Goal: Transaction & Acquisition: Register for event/course

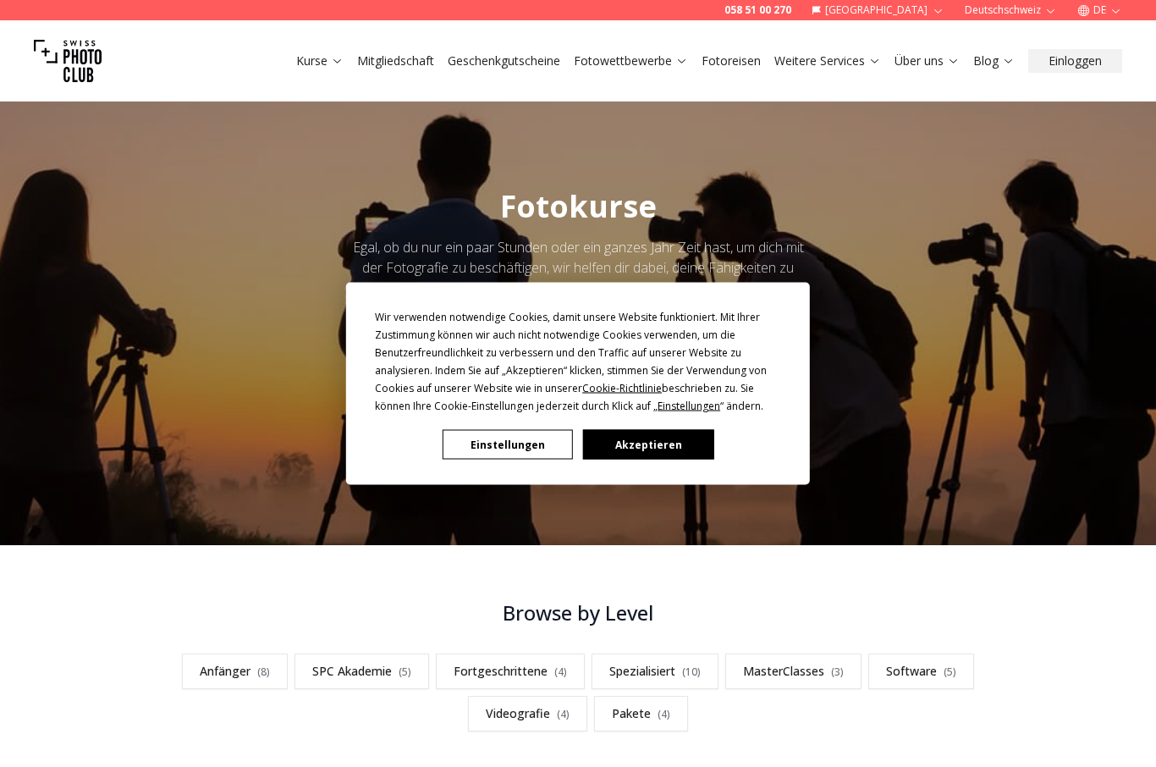
click at [639, 448] on button "Akzeptieren" at bounding box center [648, 445] width 130 height 30
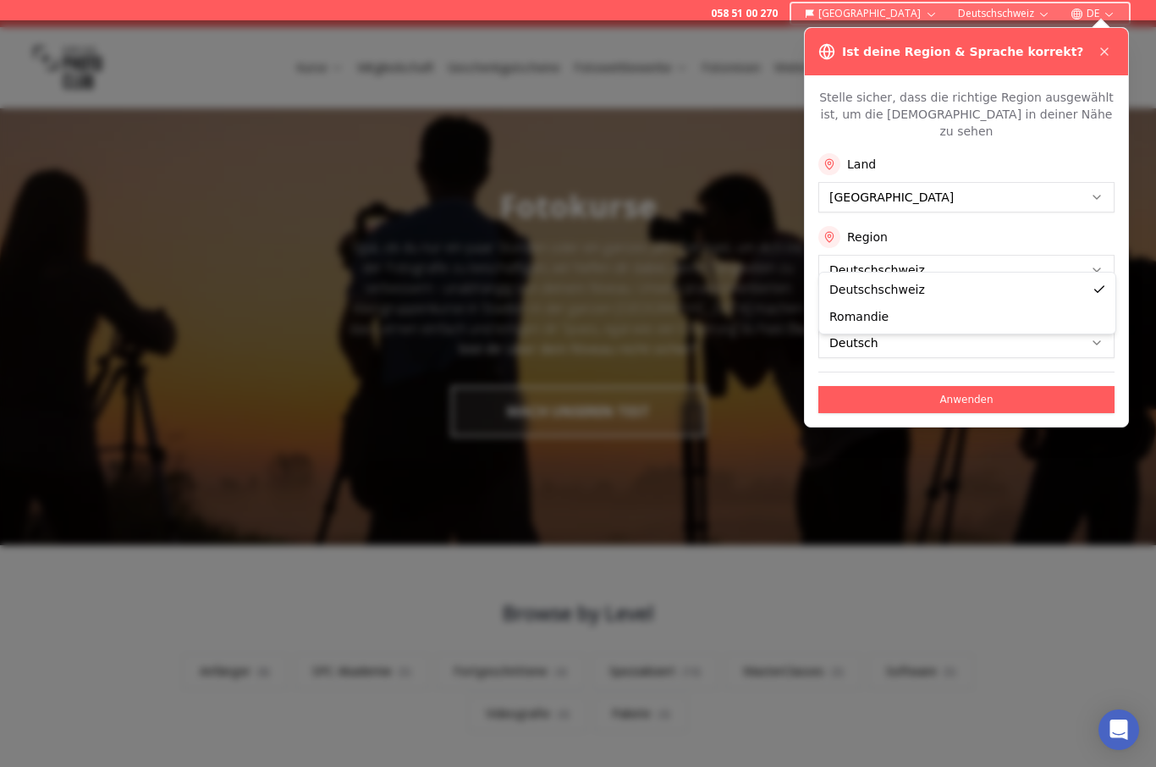
click at [1008, 386] on button "Anwenden" at bounding box center [966, 399] width 296 height 27
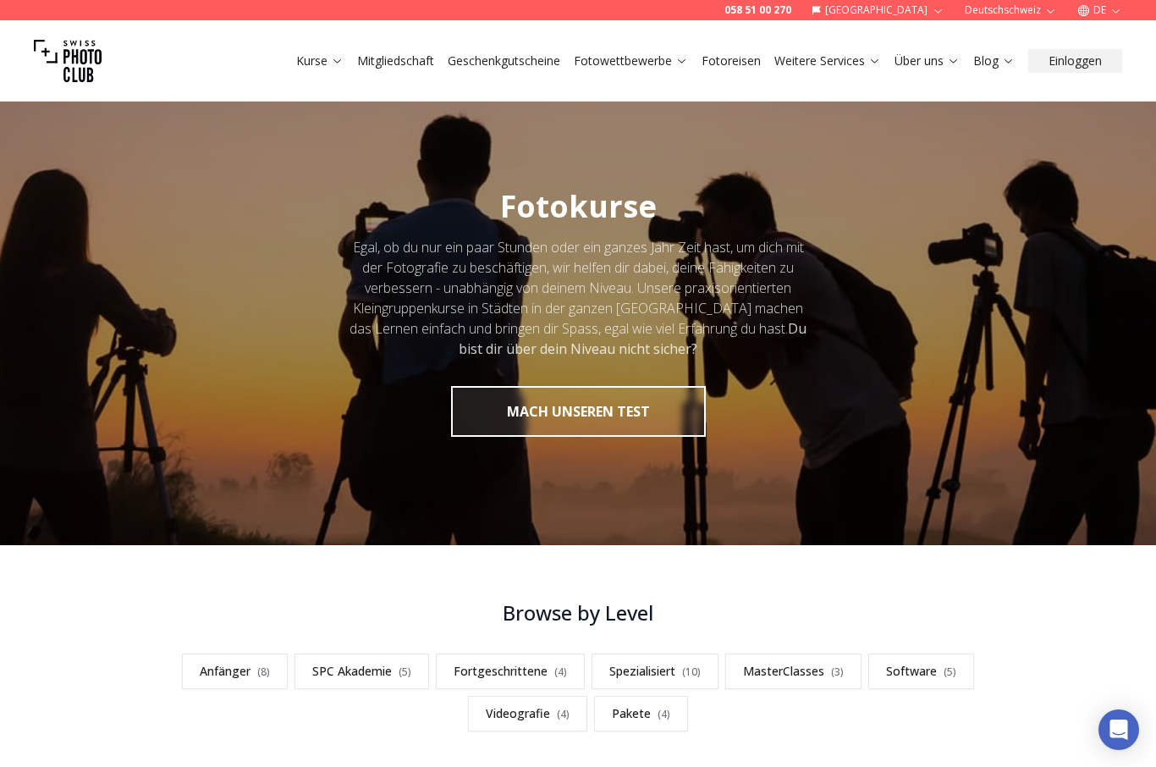
click at [327, 65] on link "Kurse" at bounding box center [319, 60] width 47 height 17
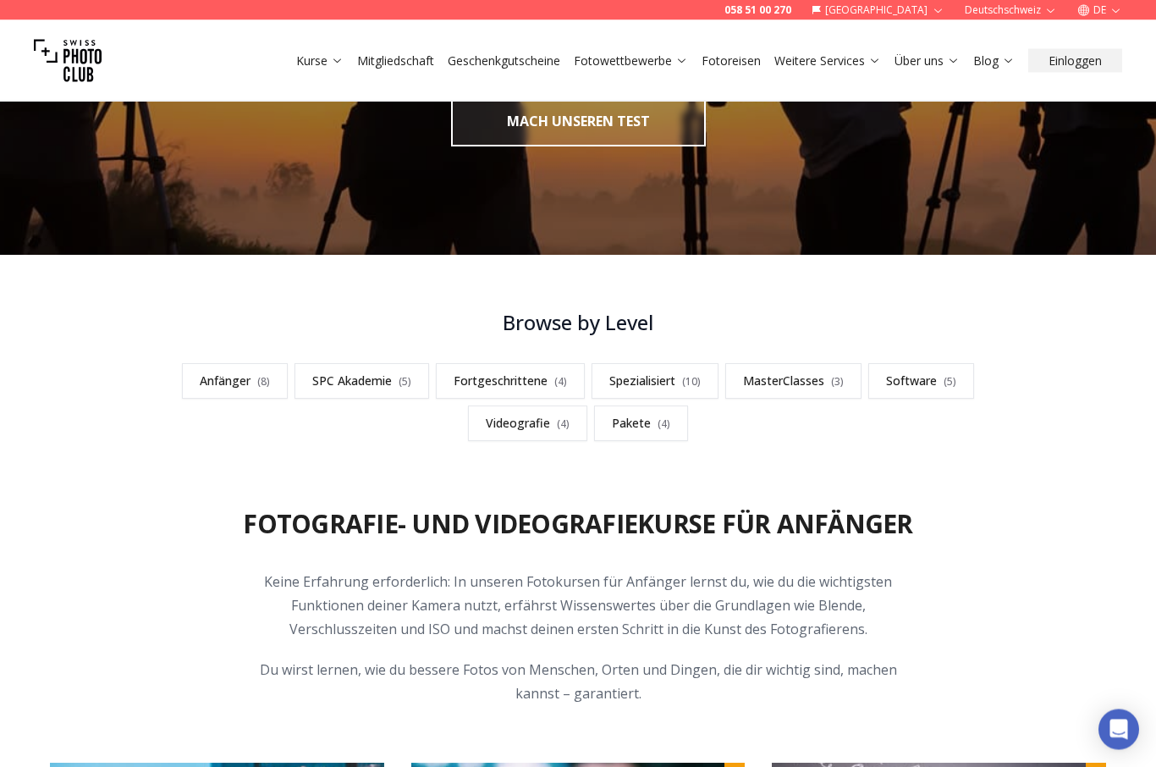
scroll to position [309, 0]
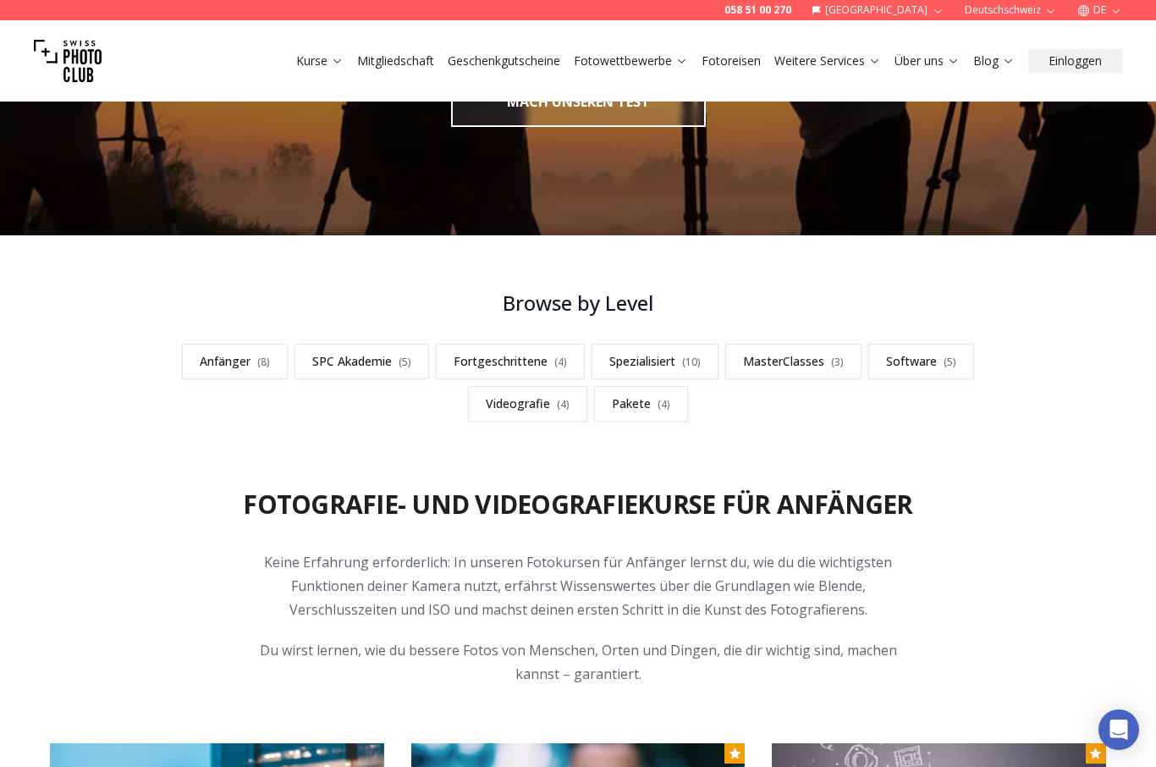
click at [223, 354] on link "Anfänger ( 8 )" at bounding box center [235, 361] width 106 height 36
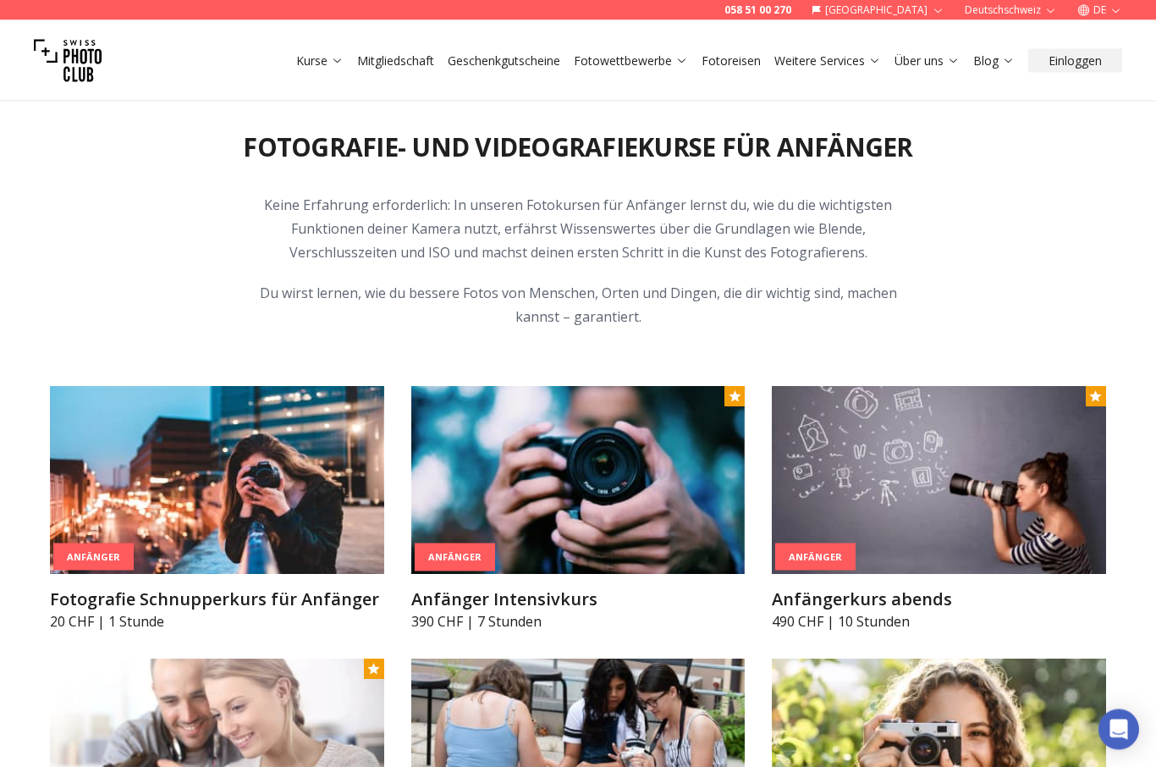
scroll to position [732, 0]
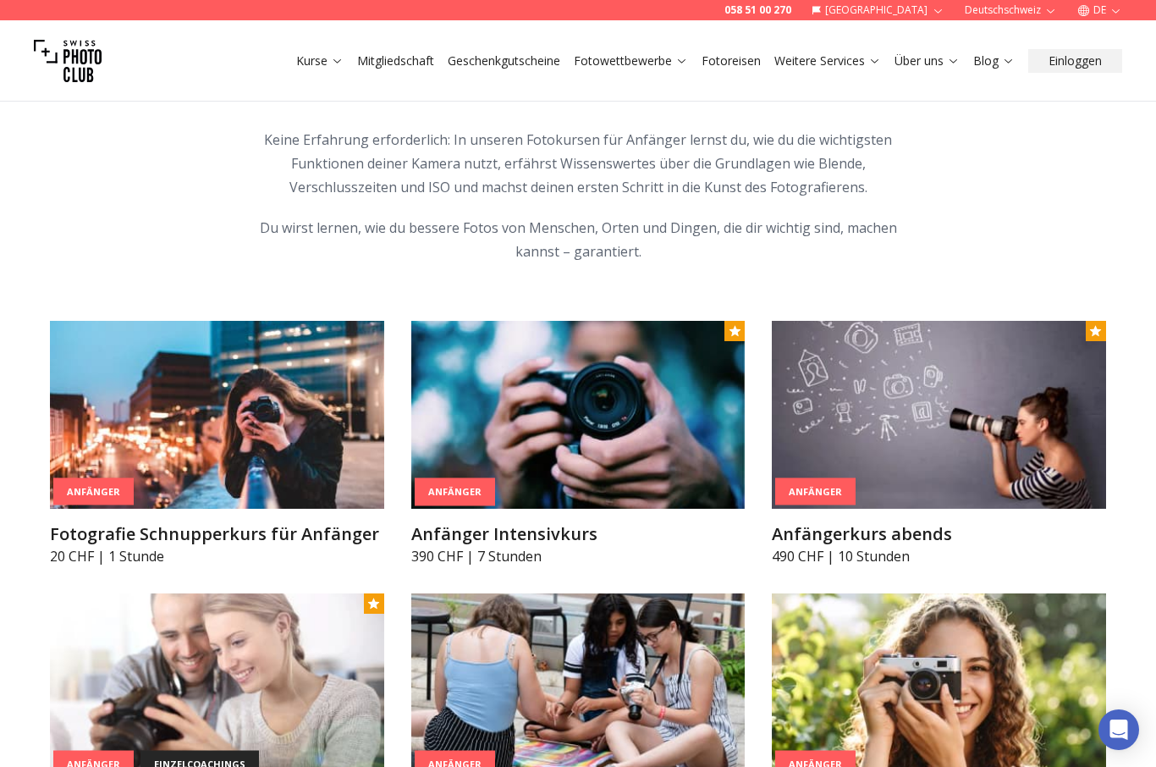
click at [449, 538] on h3 "Anfänger Intensivkurs" at bounding box center [578, 534] width 334 height 24
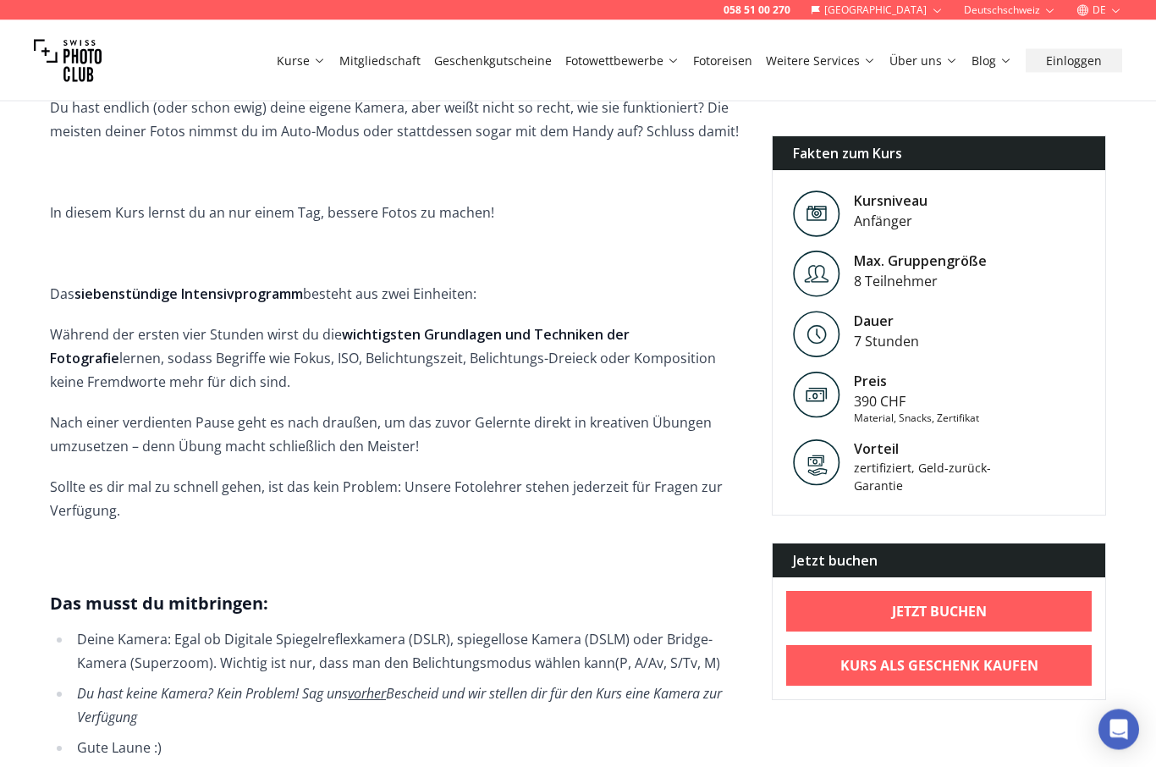
scroll to position [528, 0]
click at [70, 477] on p "Sollte es dir mal zu schnell gehen, ist das kein Problem: Unsere Fotolehrer ste…" at bounding box center [397, 497] width 695 height 47
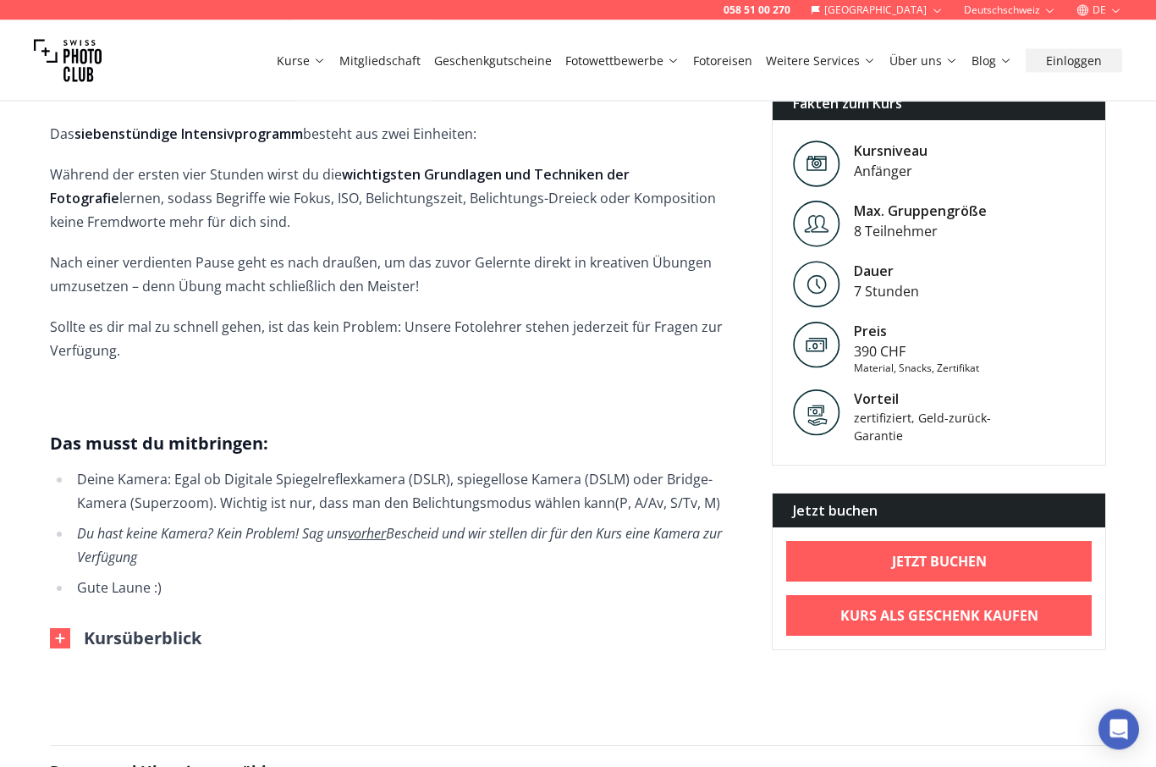
scroll to position [695, 0]
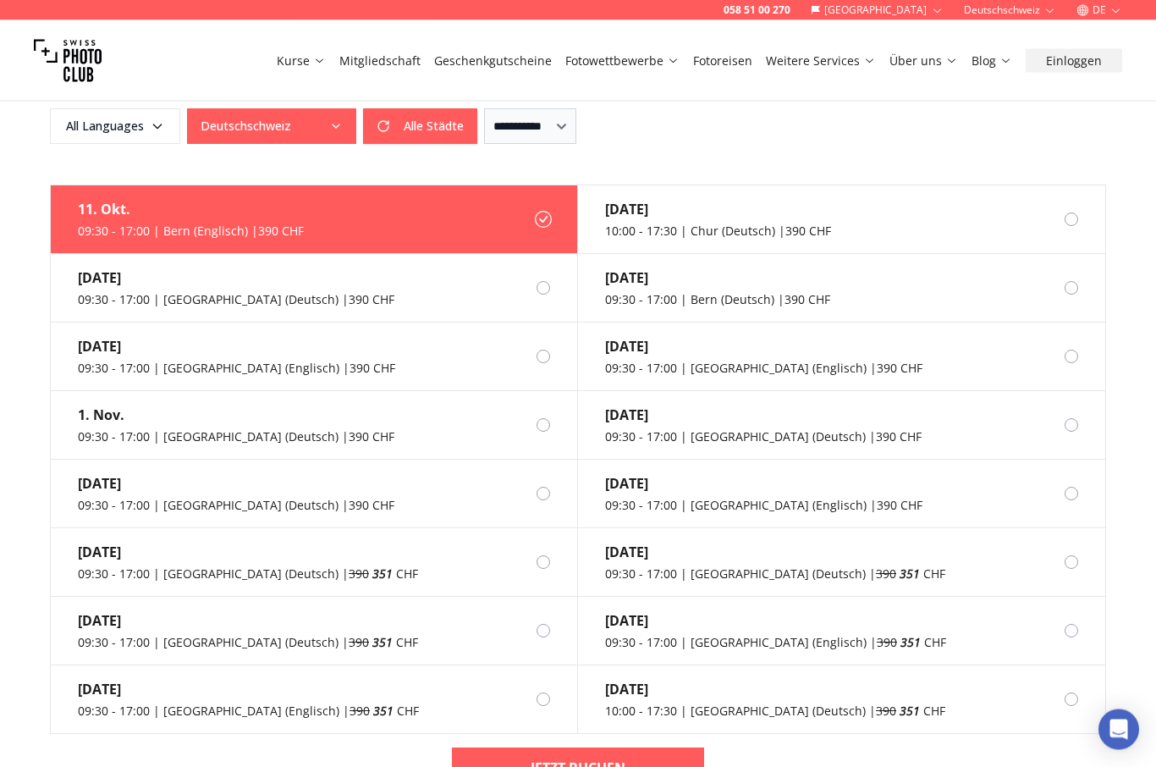
scroll to position [1368, 0]
click at [546, 486] on div at bounding box center [543, 493] width 14 height 14
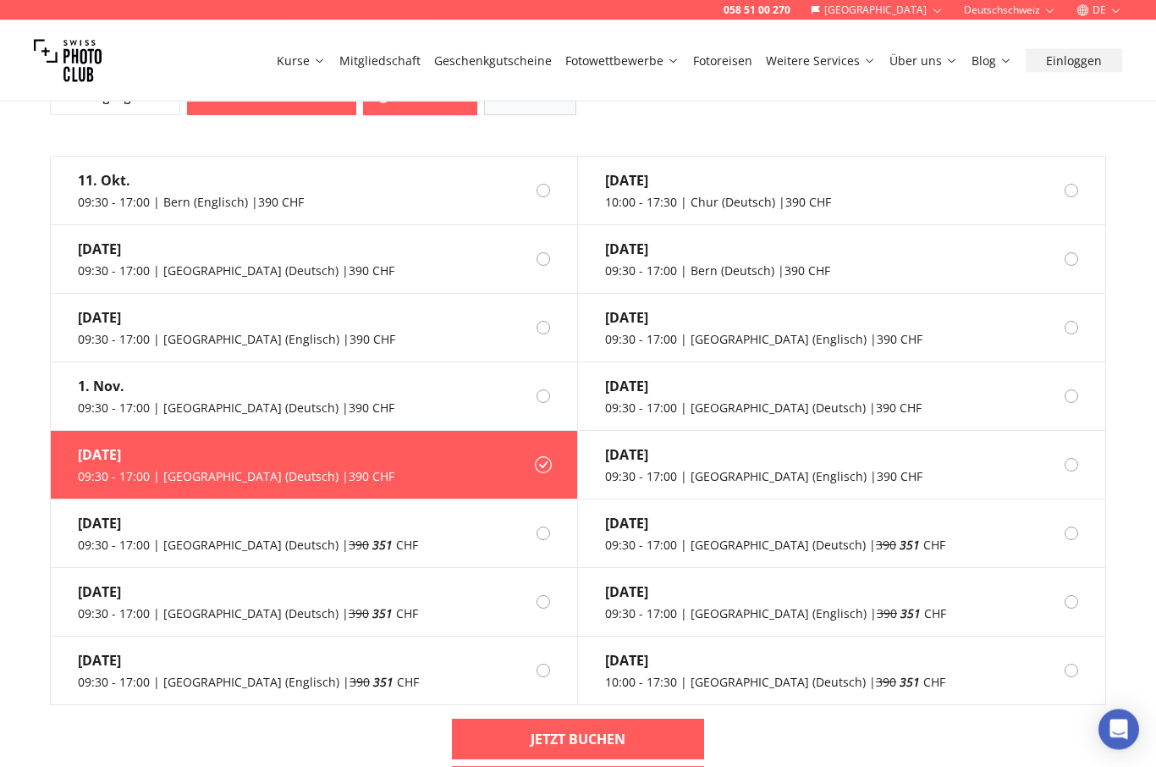
scroll to position [1398, 0]
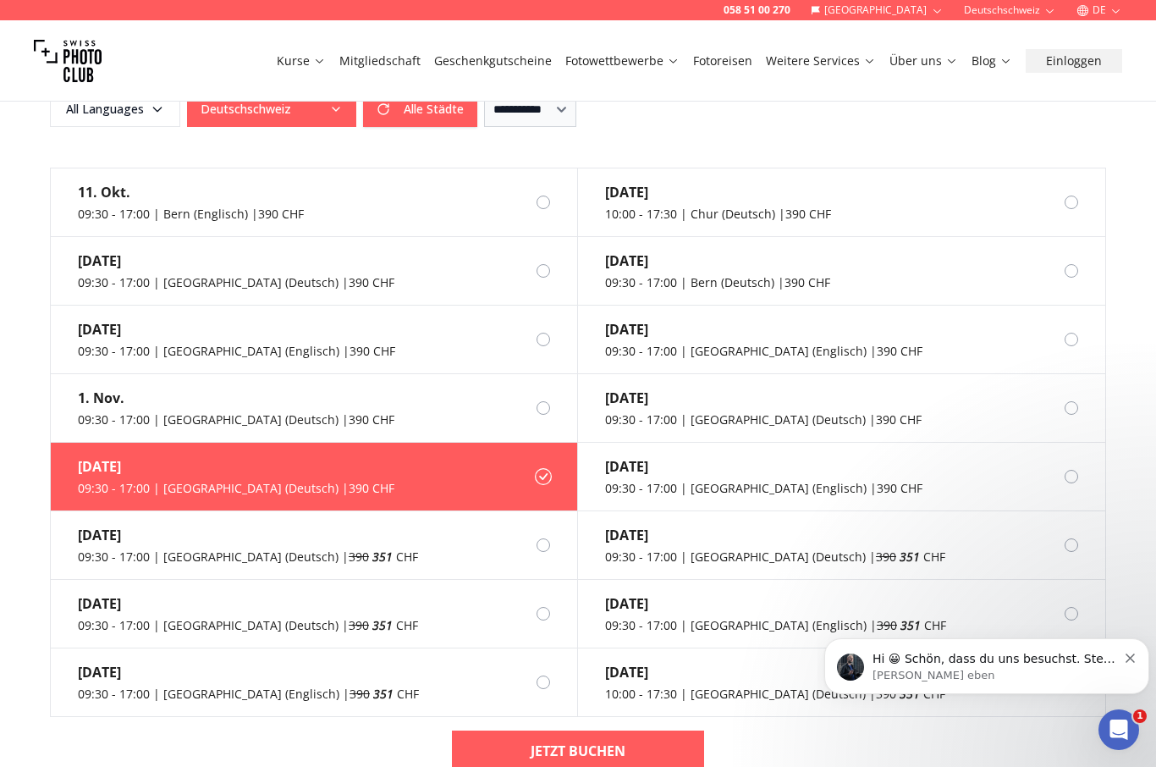
scroll to position [1388, 0]
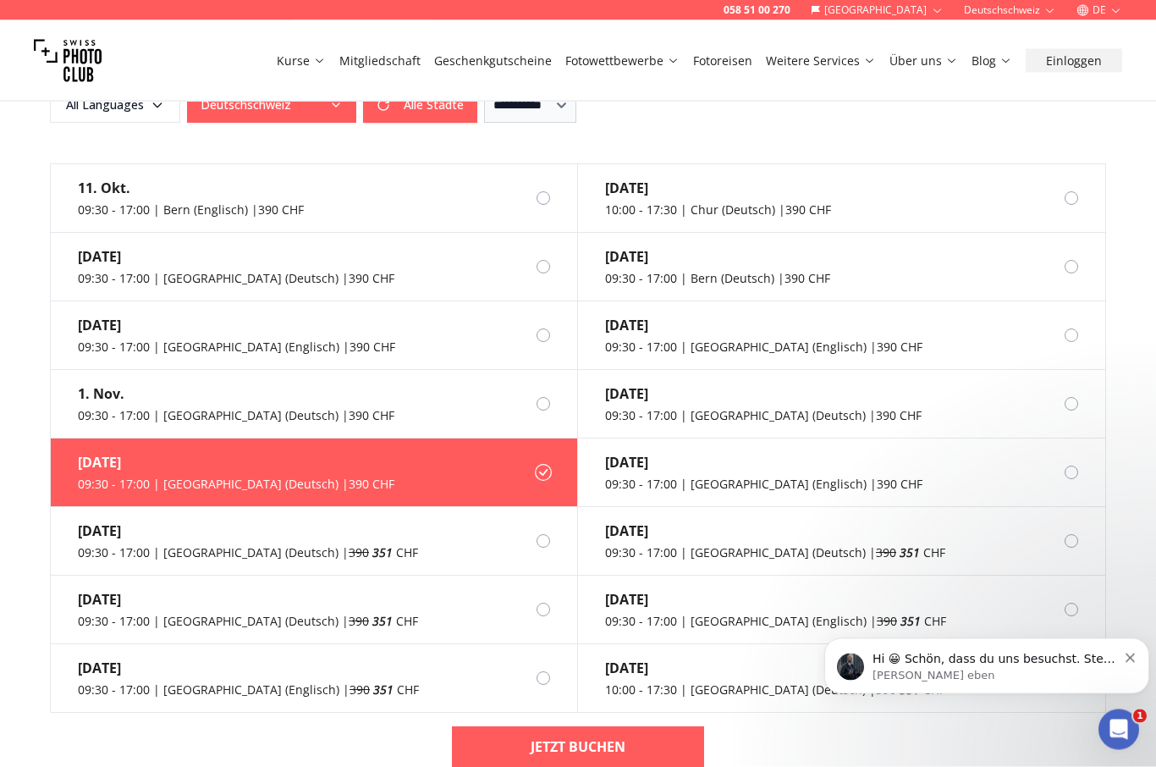
click at [1114, 662] on p "Hi 😀 Schön, dass du uns besuchst. Stell' uns gerne jederzeit Fragen oder hinter…" at bounding box center [994, 658] width 245 height 17
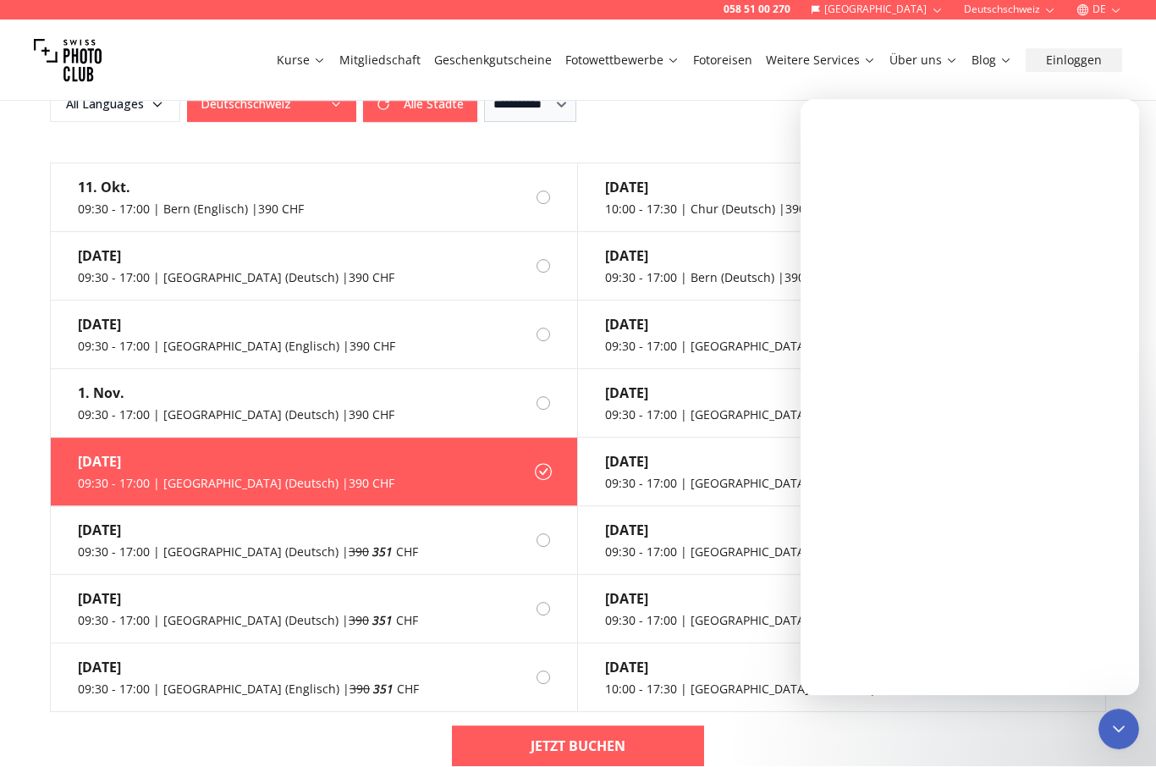
scroll to position [0, 0]
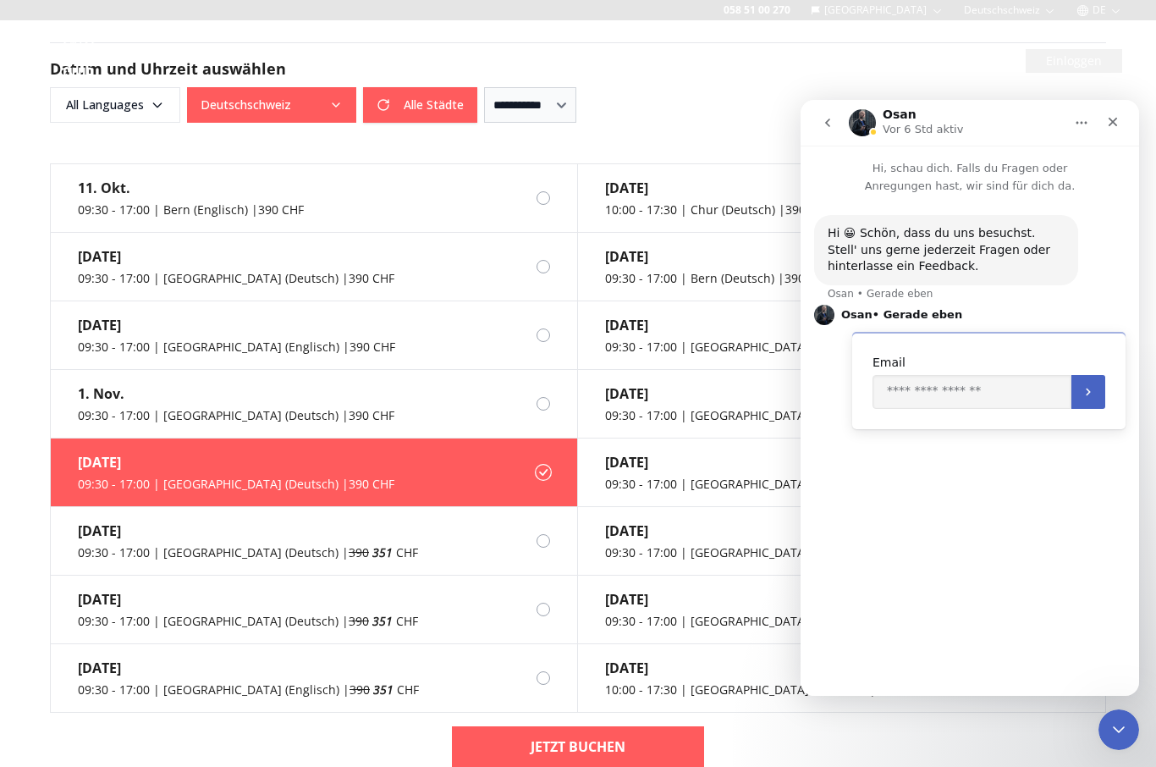
click at [1112, 124] on icon "Schließen" at bounding box center [1113, 122] width 14 height 14
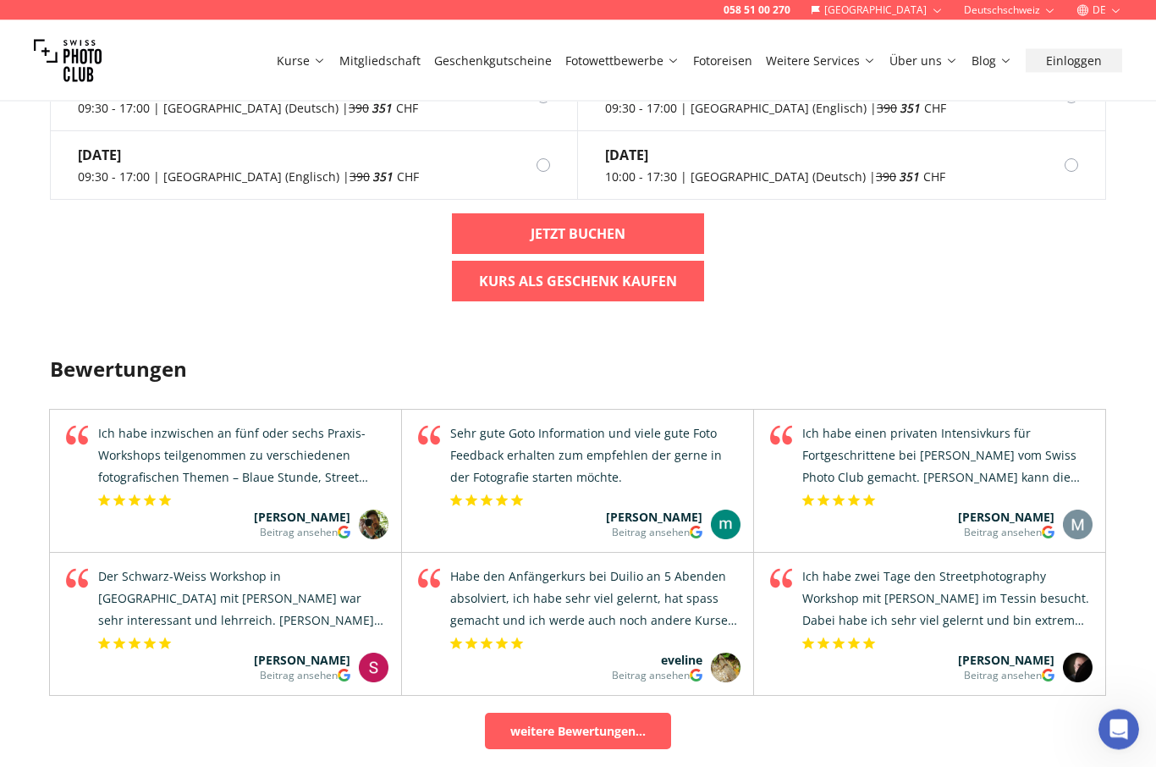
scroll to position [1939, 0]
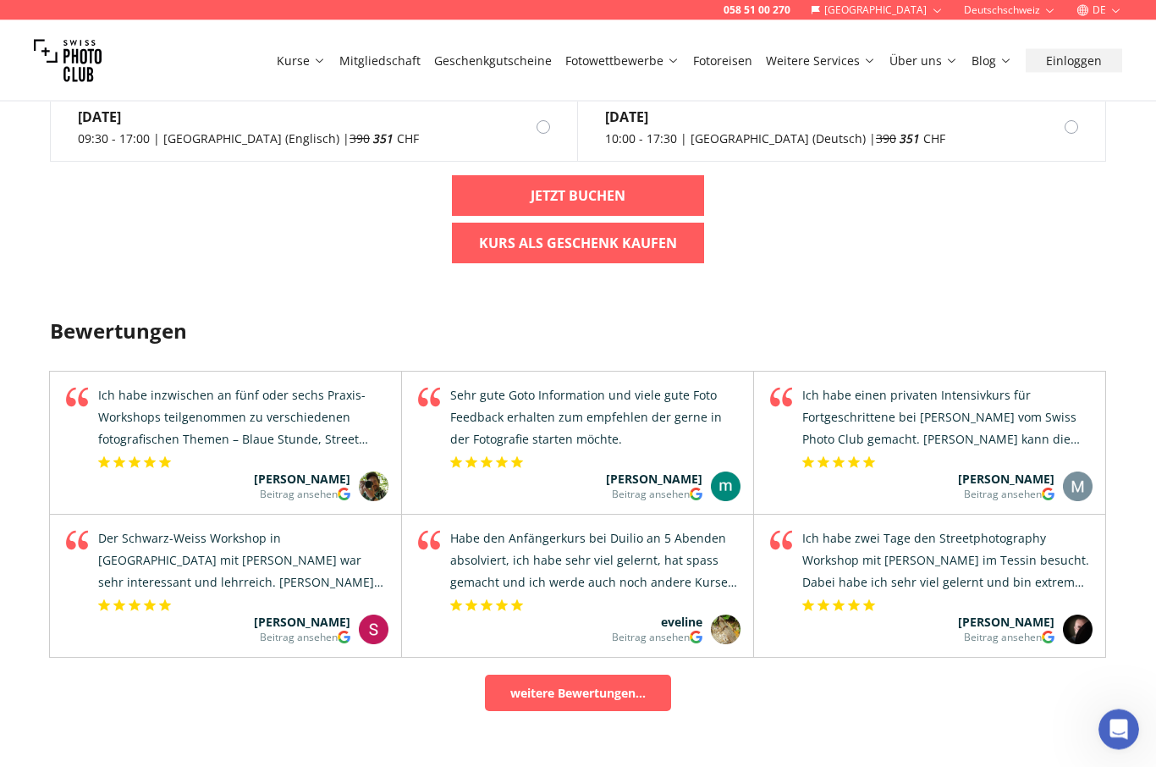
click at [970, 487] on div "Beitrag ansehen" at bounding box center [1003, 494] width 78 height 14
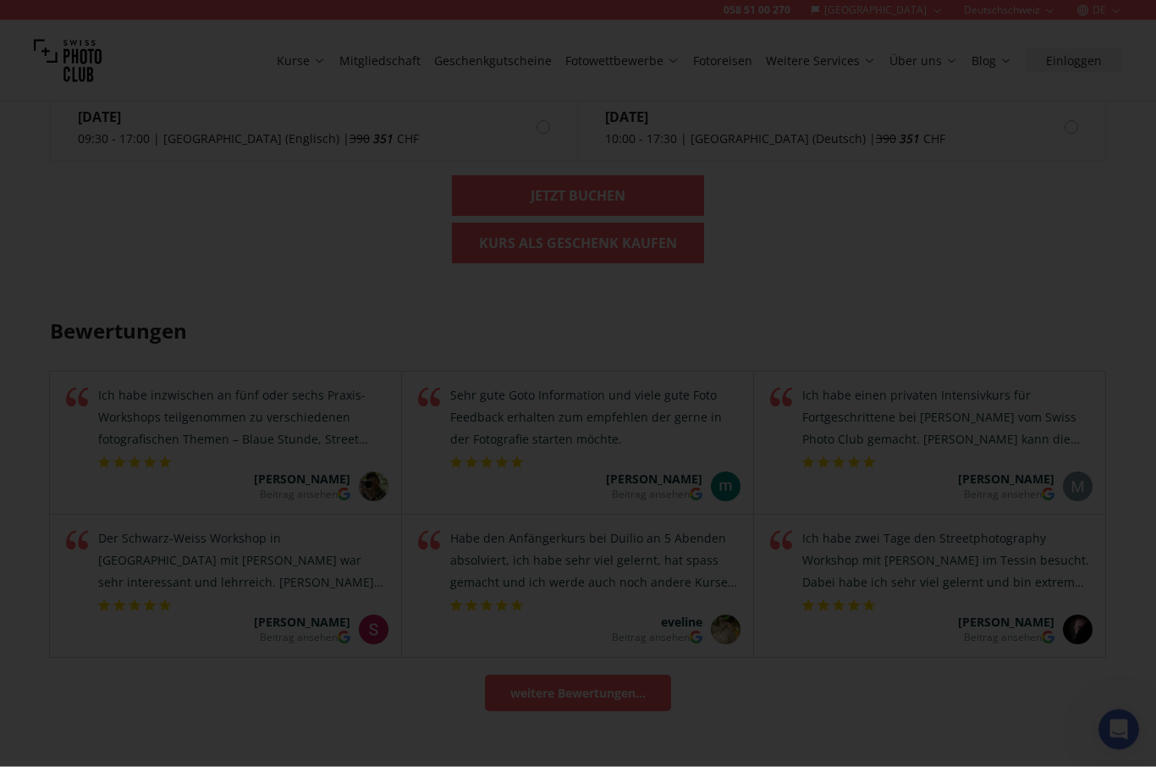
scroll to position [1940, 0]
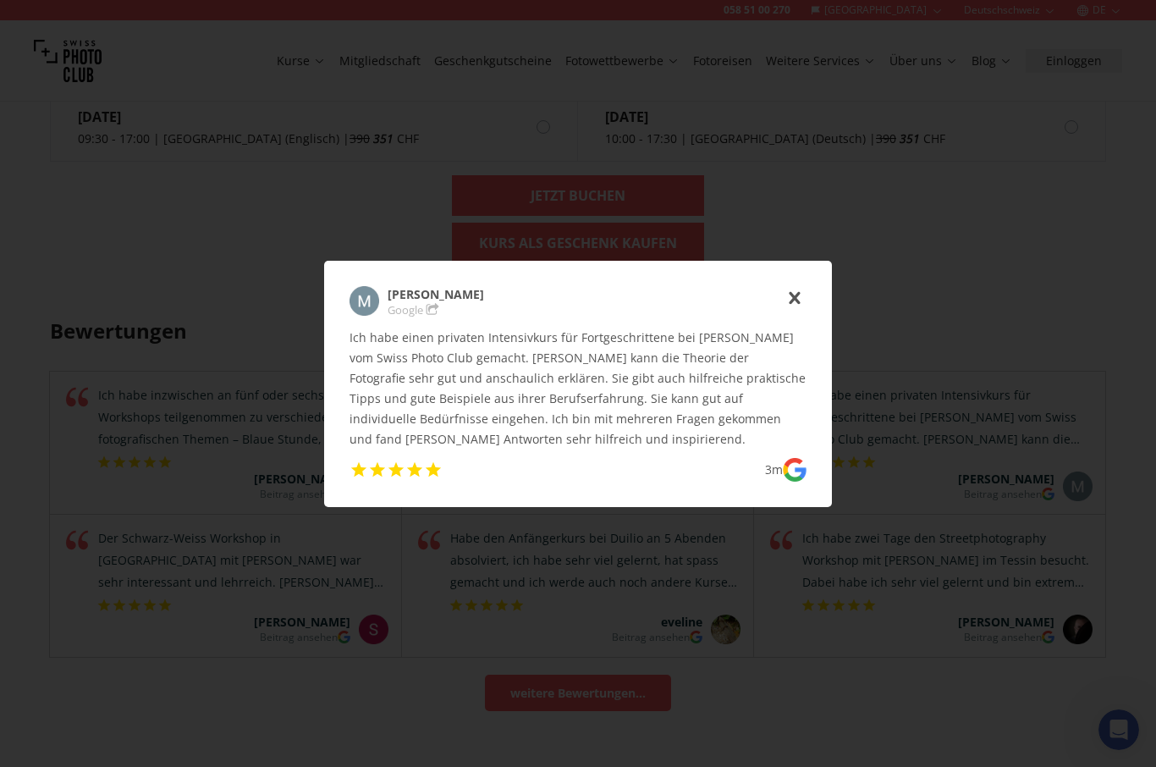
click at [795, 304] on use "icon-cross" at bounding box center [793, 297] width 11 height 13
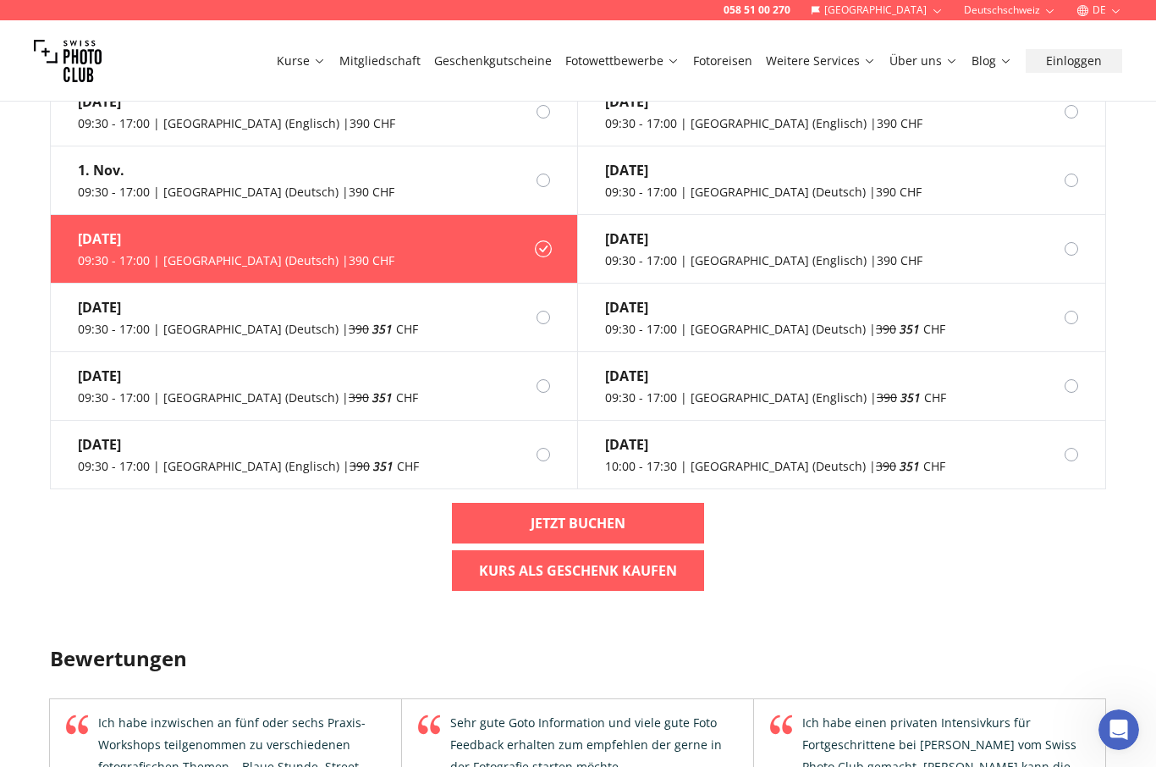
scroll to position [1558, 0]
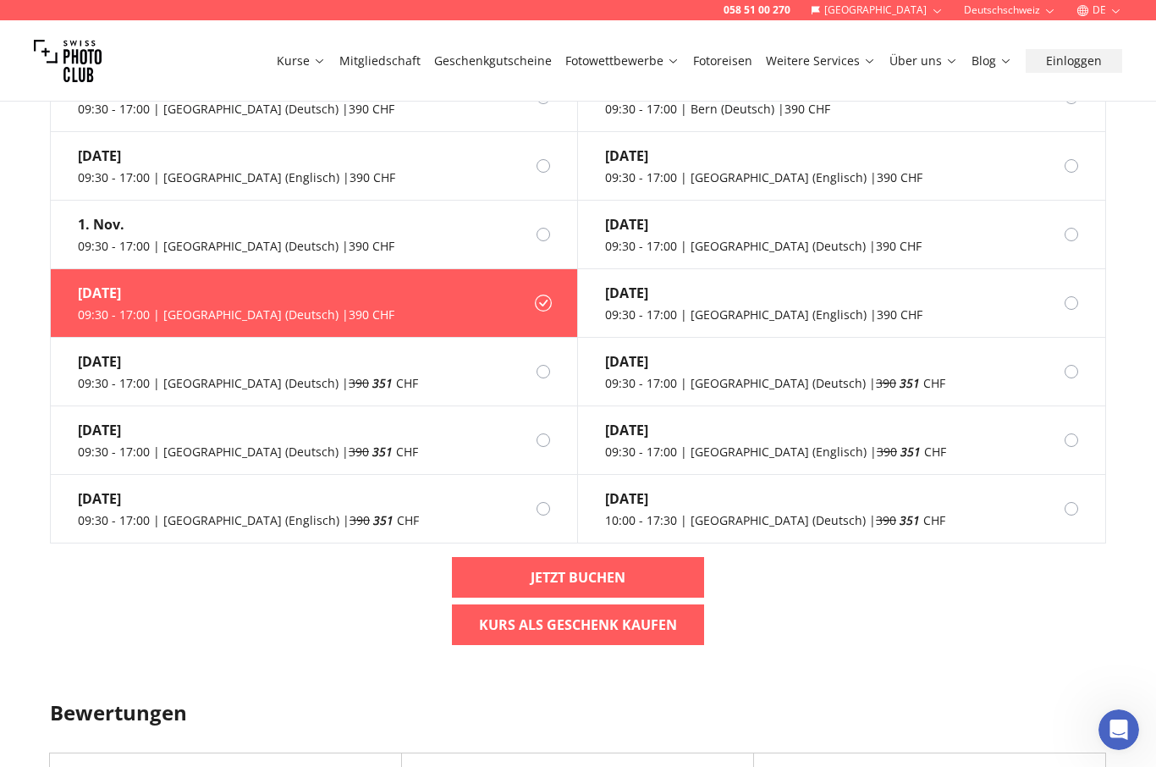
click at [551, 292] on label "[DATE] 09:30 - 17:00 | [GEOGRAPHIC_DATA] (Deutsch) | 390 CHF" at bounding box center [314, 303] width 527 height 69
click at [552, 228] on div at bounding box center [556, 235] width 41 height 14
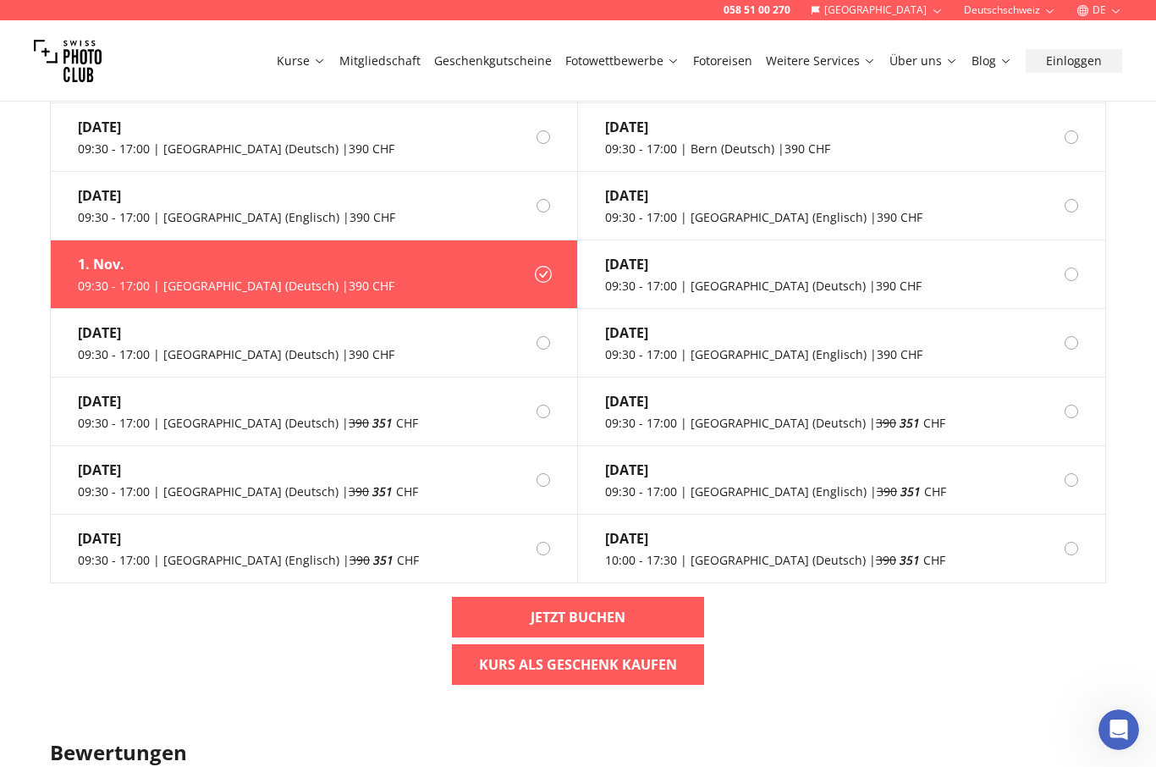
scroll to position [1504, 0]
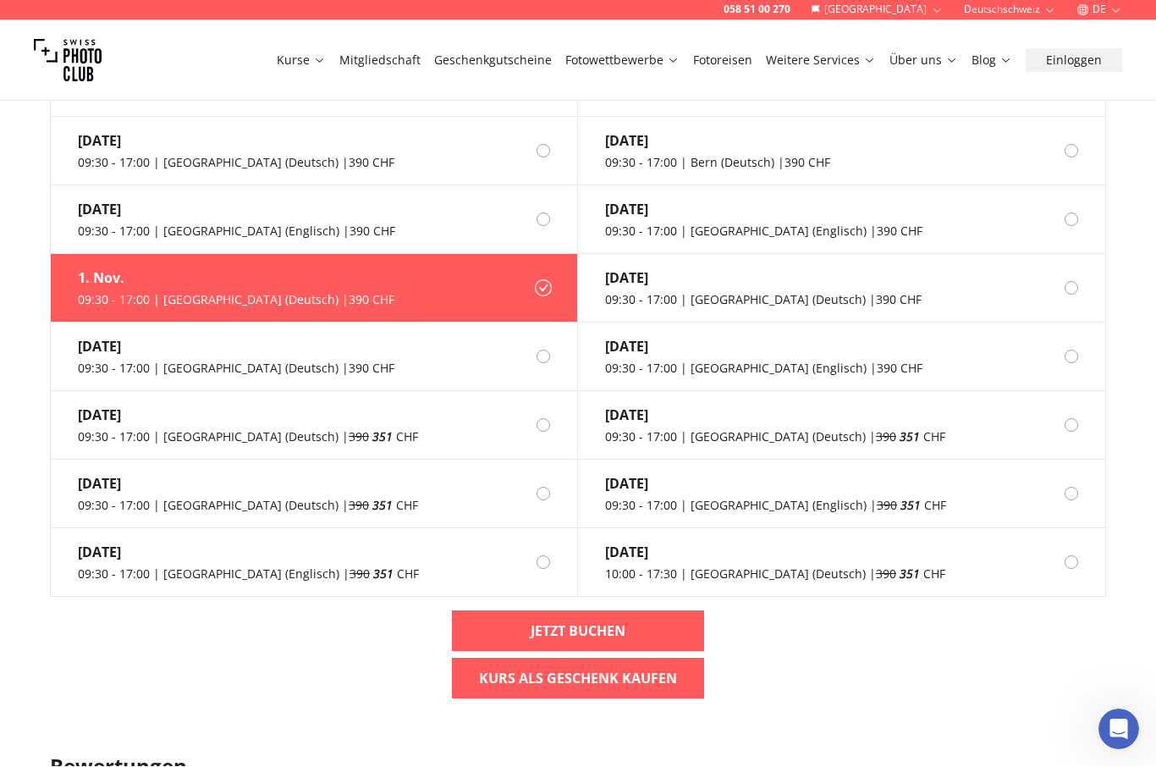
click at [1085, 418] on div at bounding box center [1084, 425] width 41 height 14
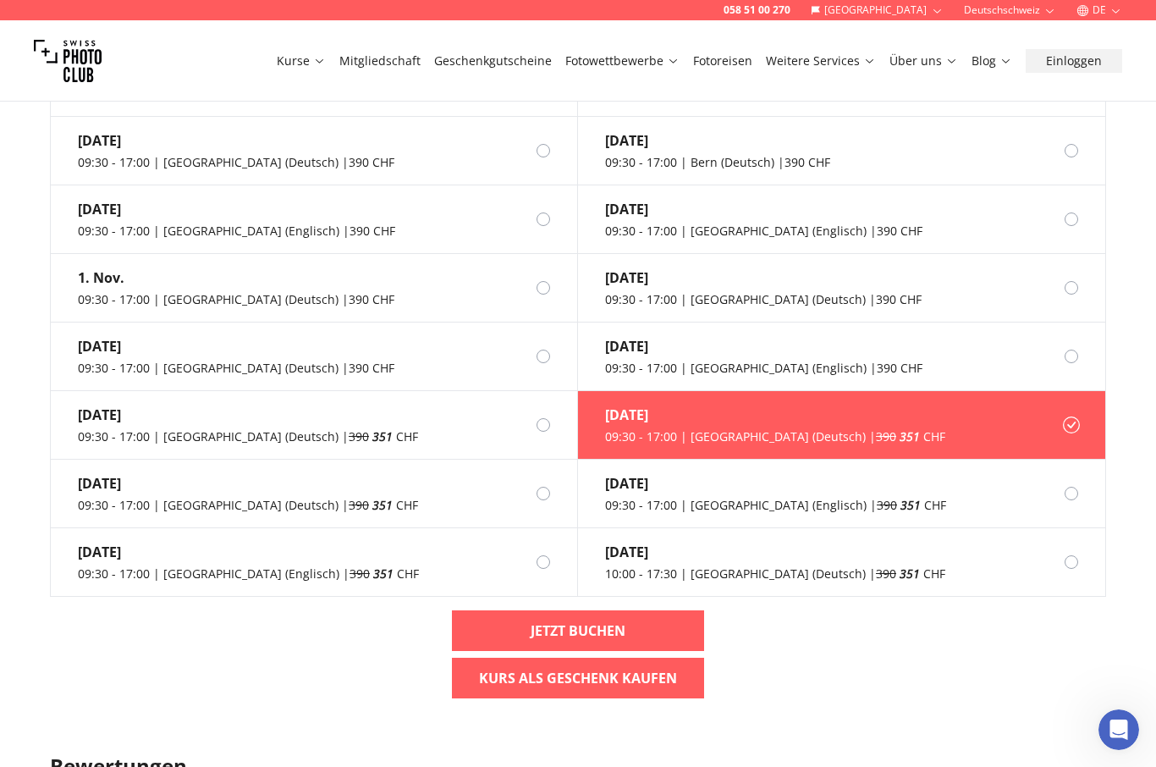
click at [525, 623] on link "Jetzt buchen" at bounding box center [578, 630] width 252 height 41
